Goal: Information Seeking & Learning: Learn about a topic

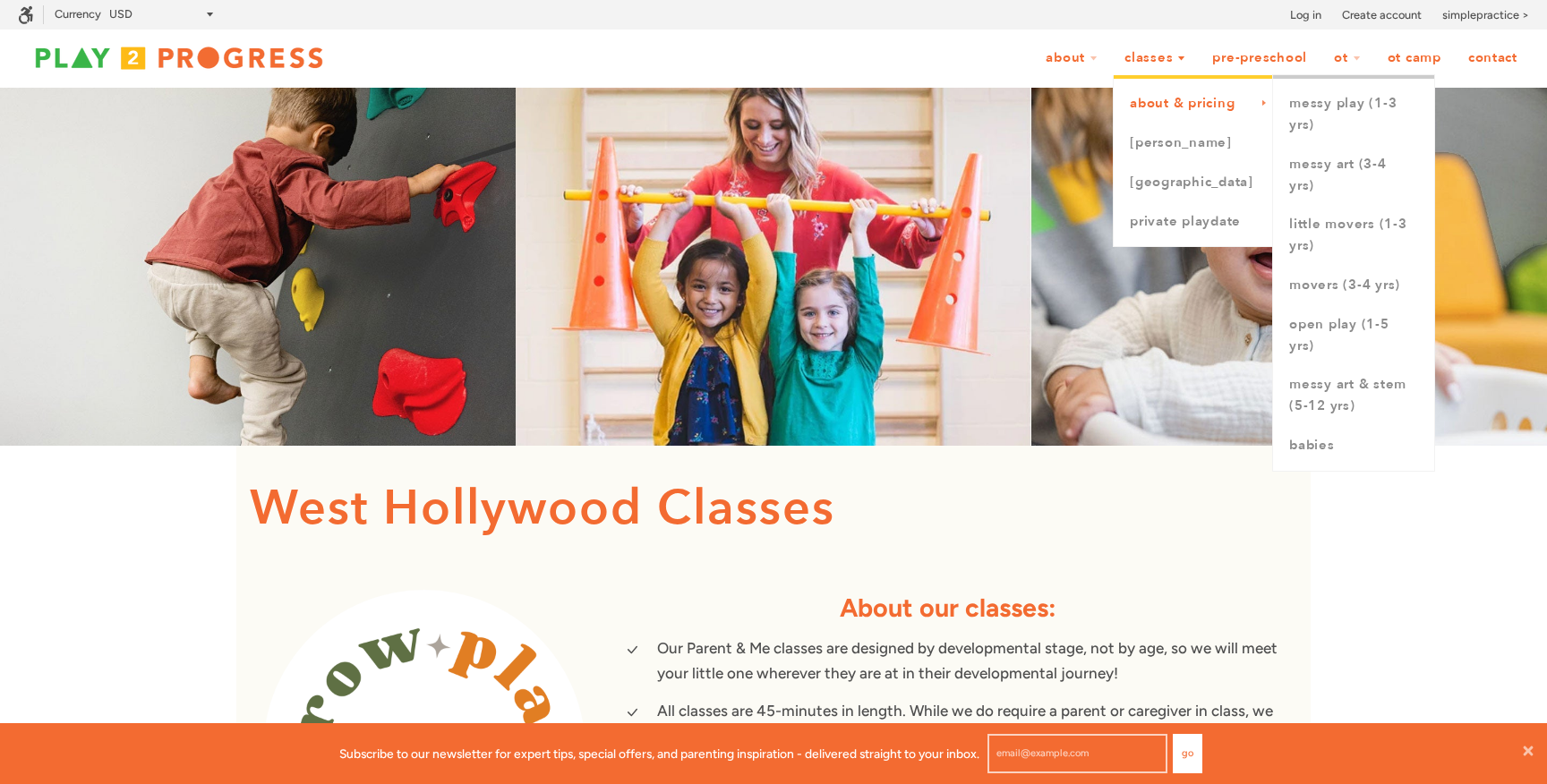
click at [1151, 94] on link "About & Pricing" at bounding box center [1193, 104] width 160 height 39
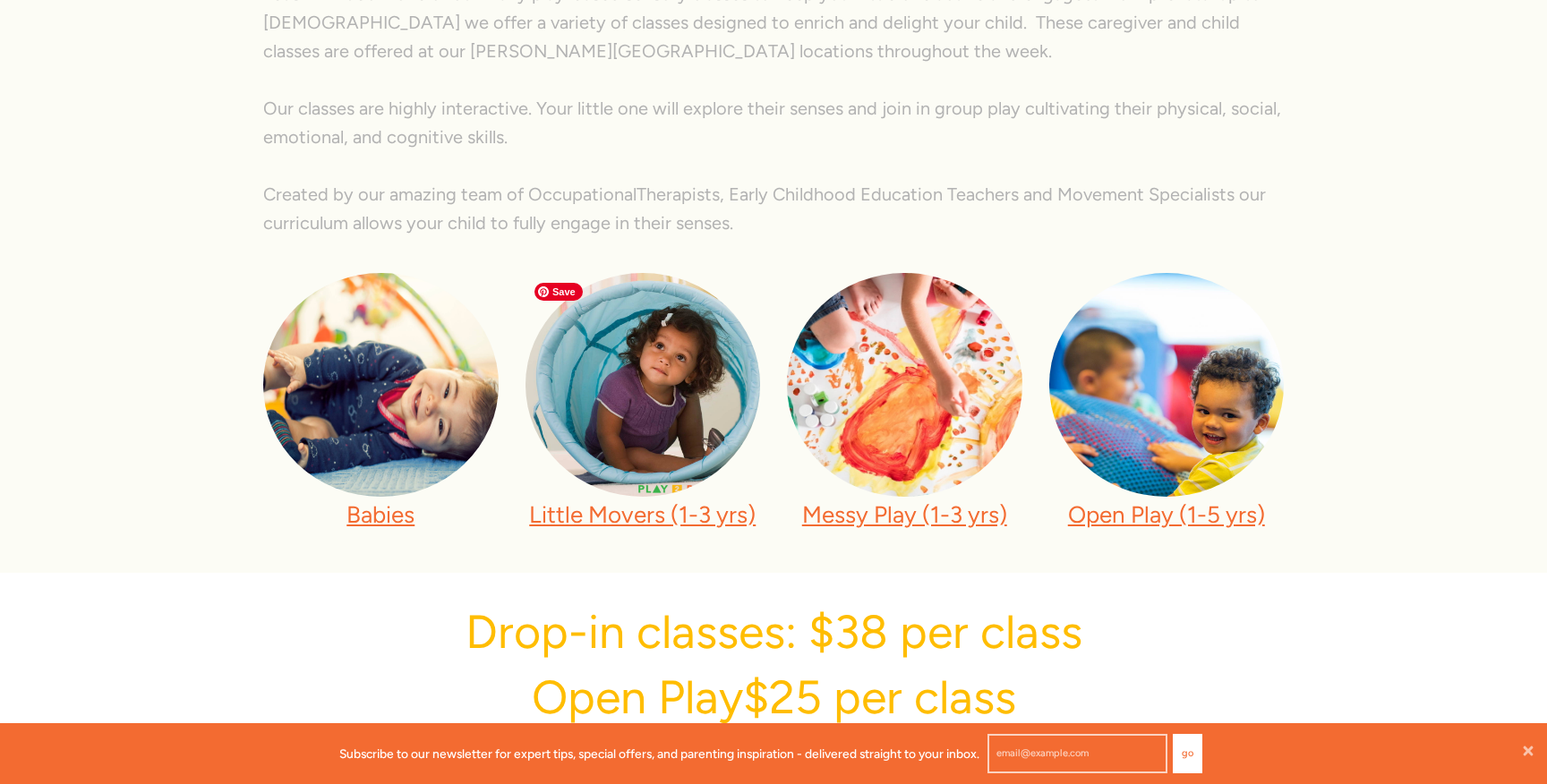
scroll to position [428, 0]
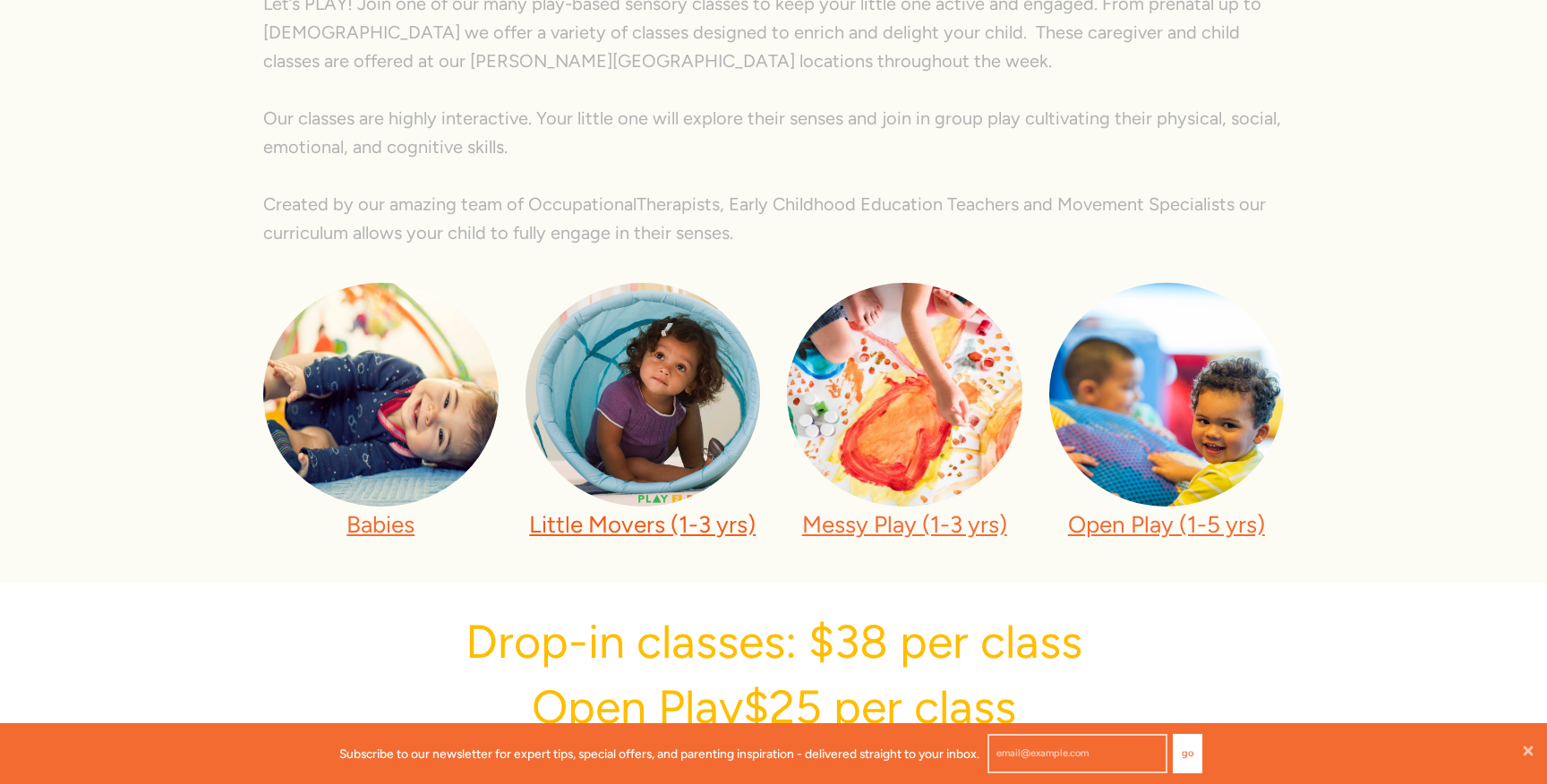
click at [648, 529] on link "Little Movers (1-3 yrs)" at bounding box center [642, 523] width 226 height 28
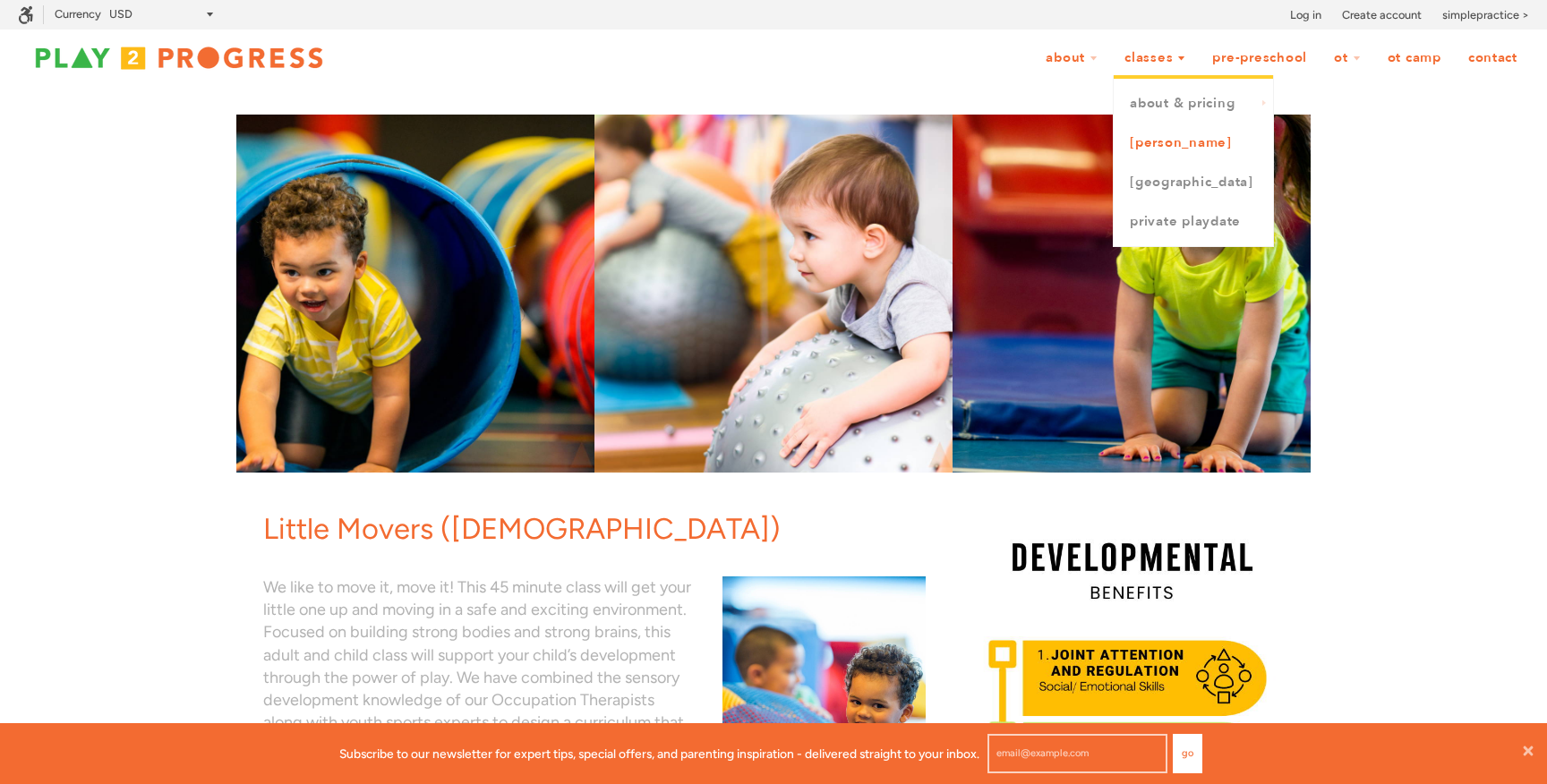
click at [1145, 148] on link "[PERSON_NAME]" at bounding box center [1193, 143] width 160 height 39
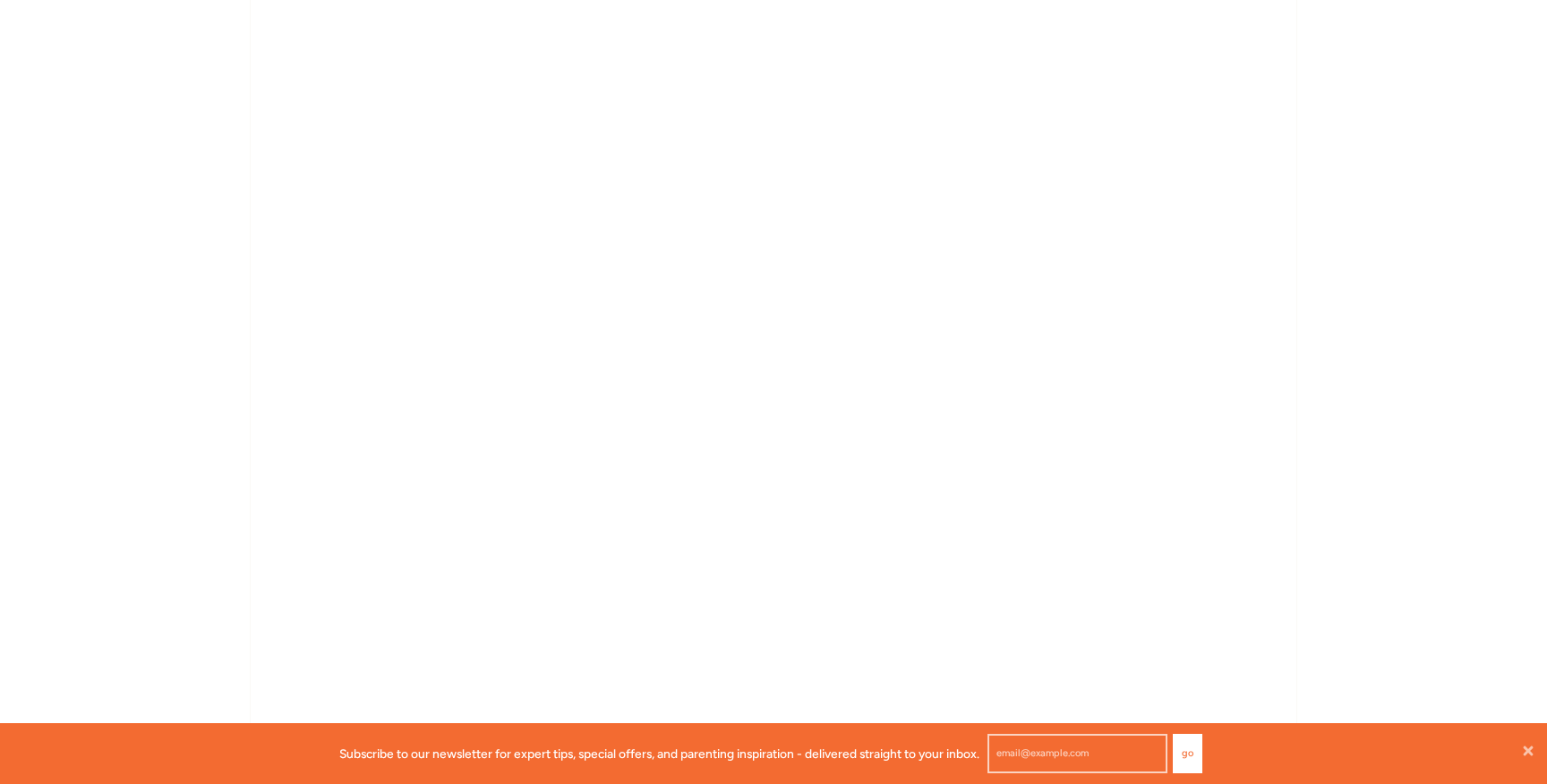
scroll to position [2203, 0]
click at [186, 373] on div "[PERSON_NAME] Classes [PERSON_NAME] Classes We offer a variety of classes at ou…" at bounding box center [774, 570] width 1547 height 5371
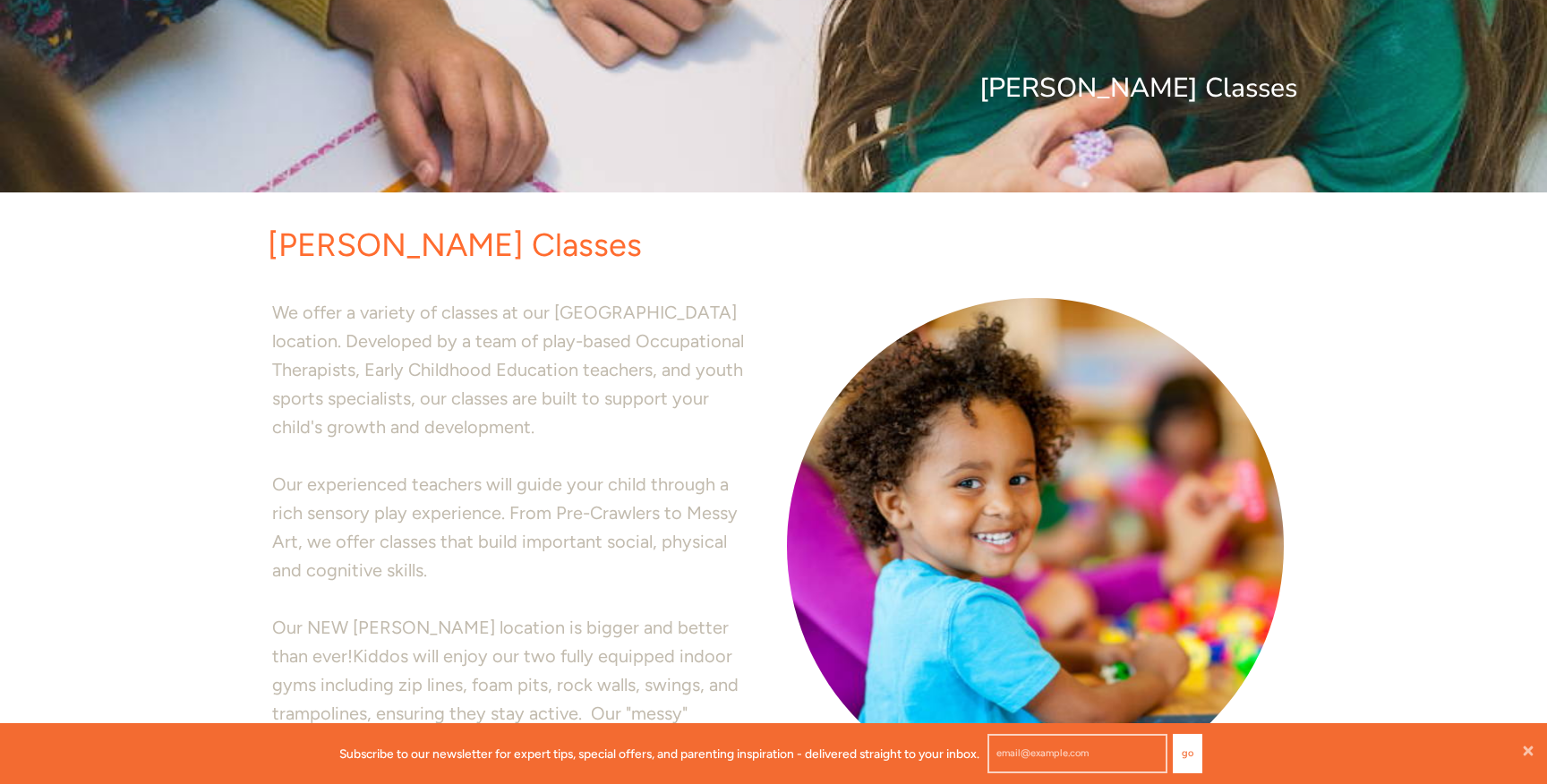
scroll to position [0, 0]
